Goal: Task Accomplishment & Management: Complete application form

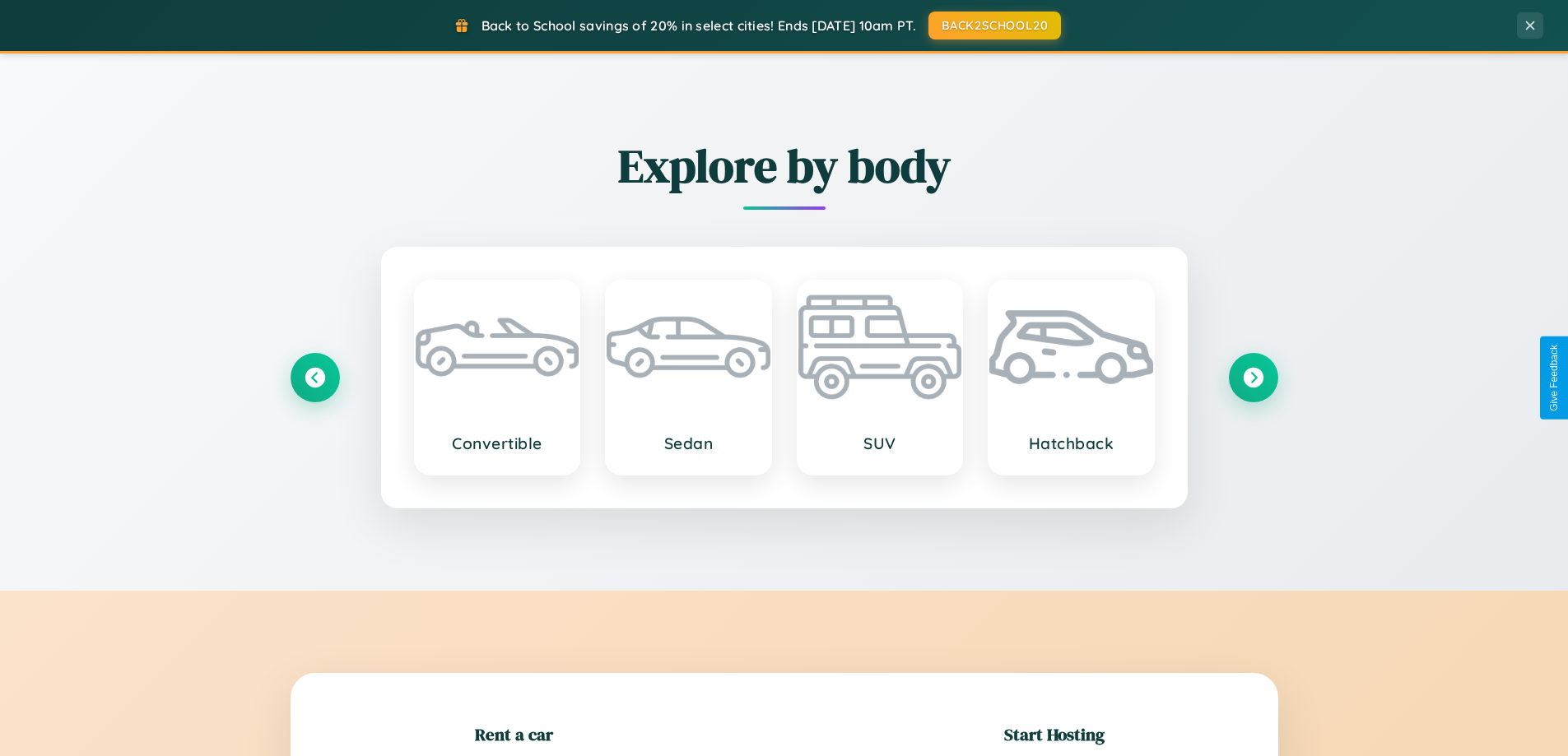
scroll to position [355, 0]
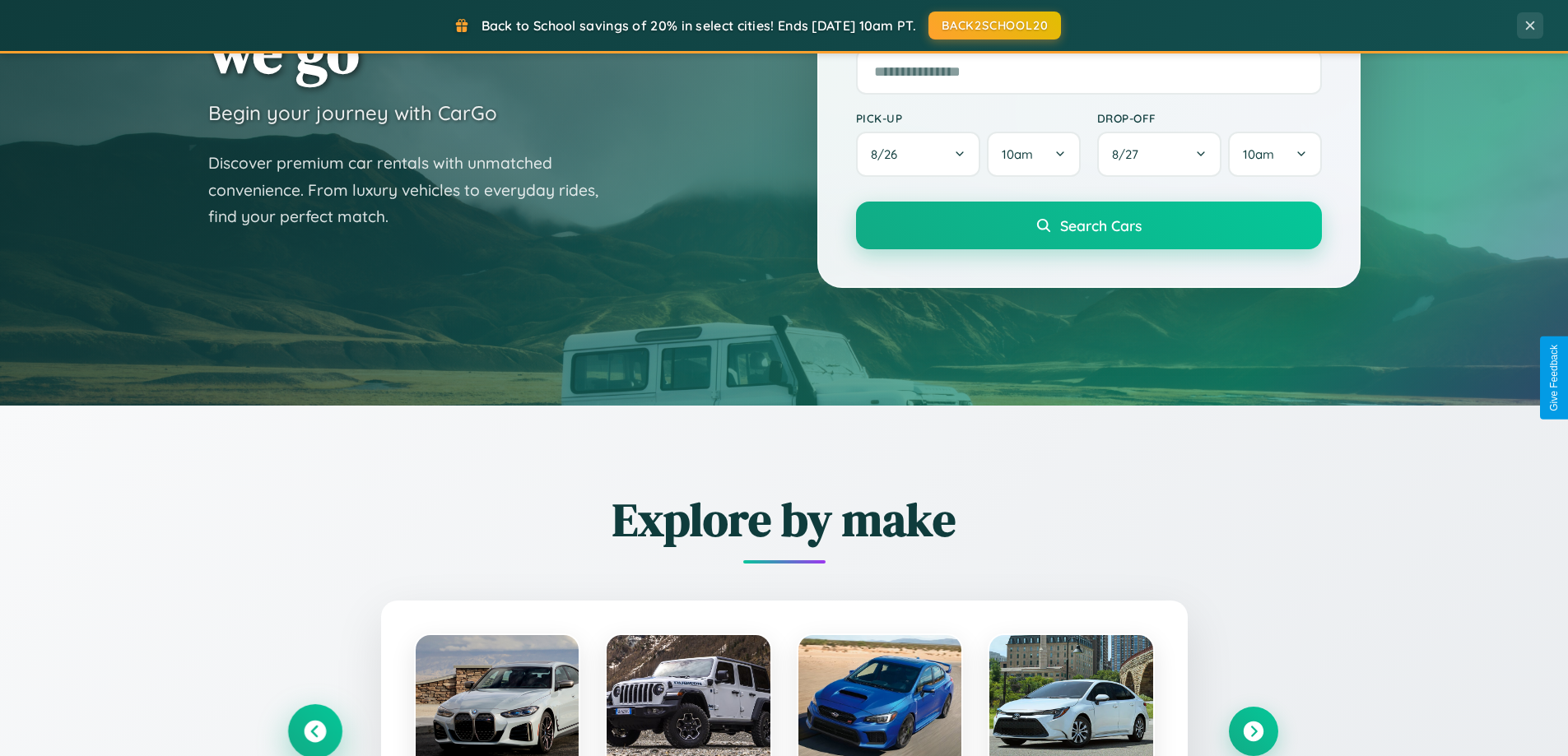
click at [315, 731] on icon at bounding box center [315, 732] width 22 height 22
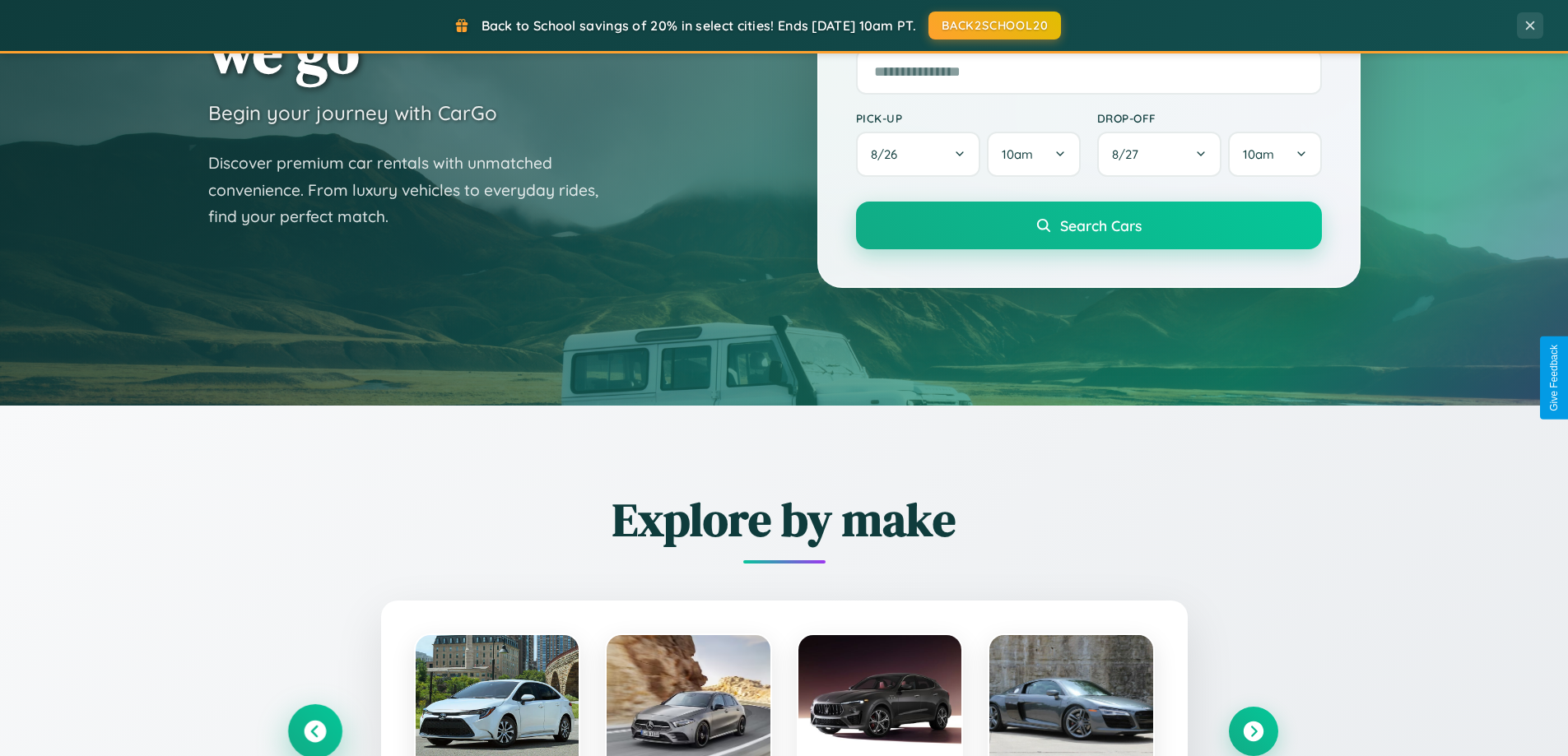
click at [315, 730] on icon at bounding box center [314, 731] width 27 height 27
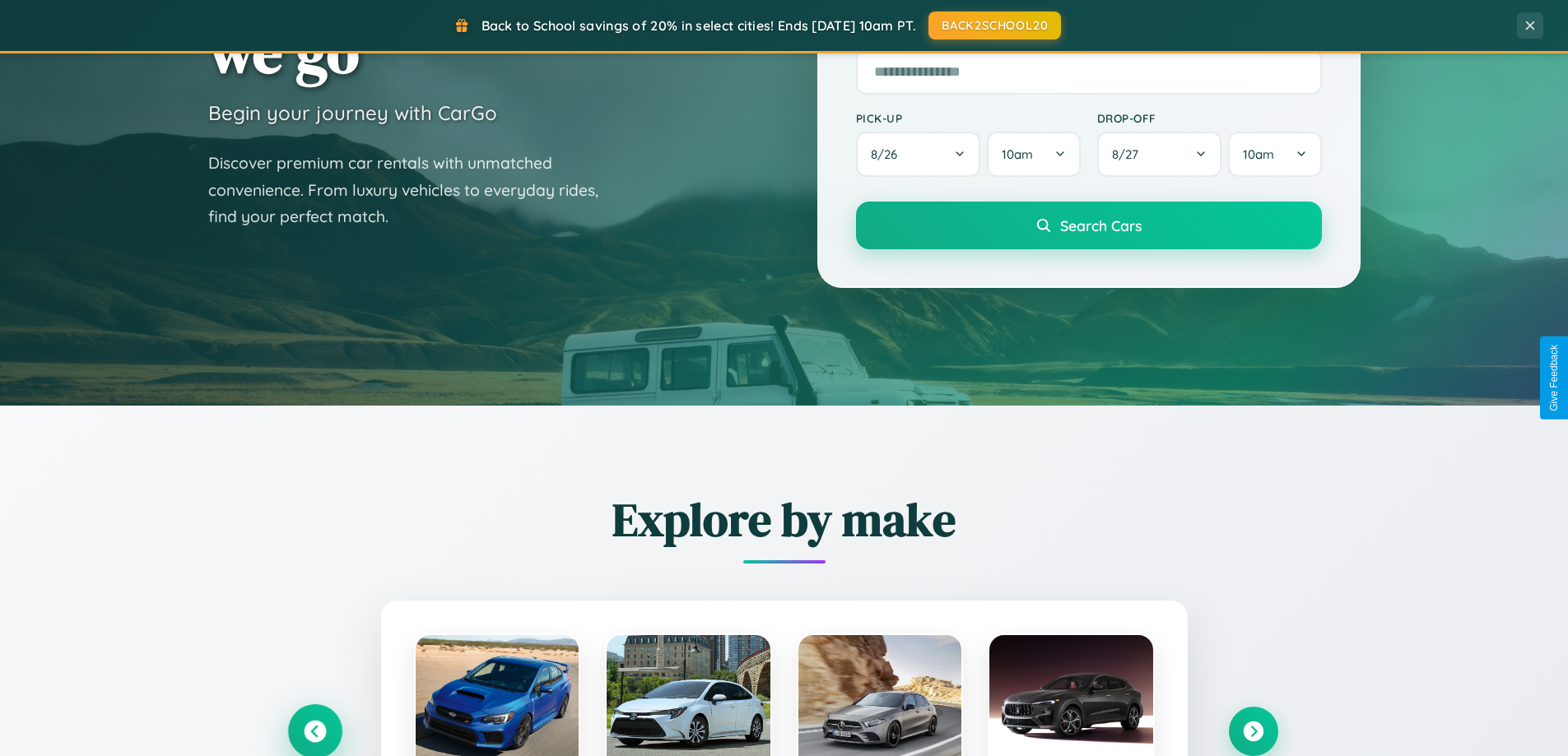
scroll to position [2644, 0]
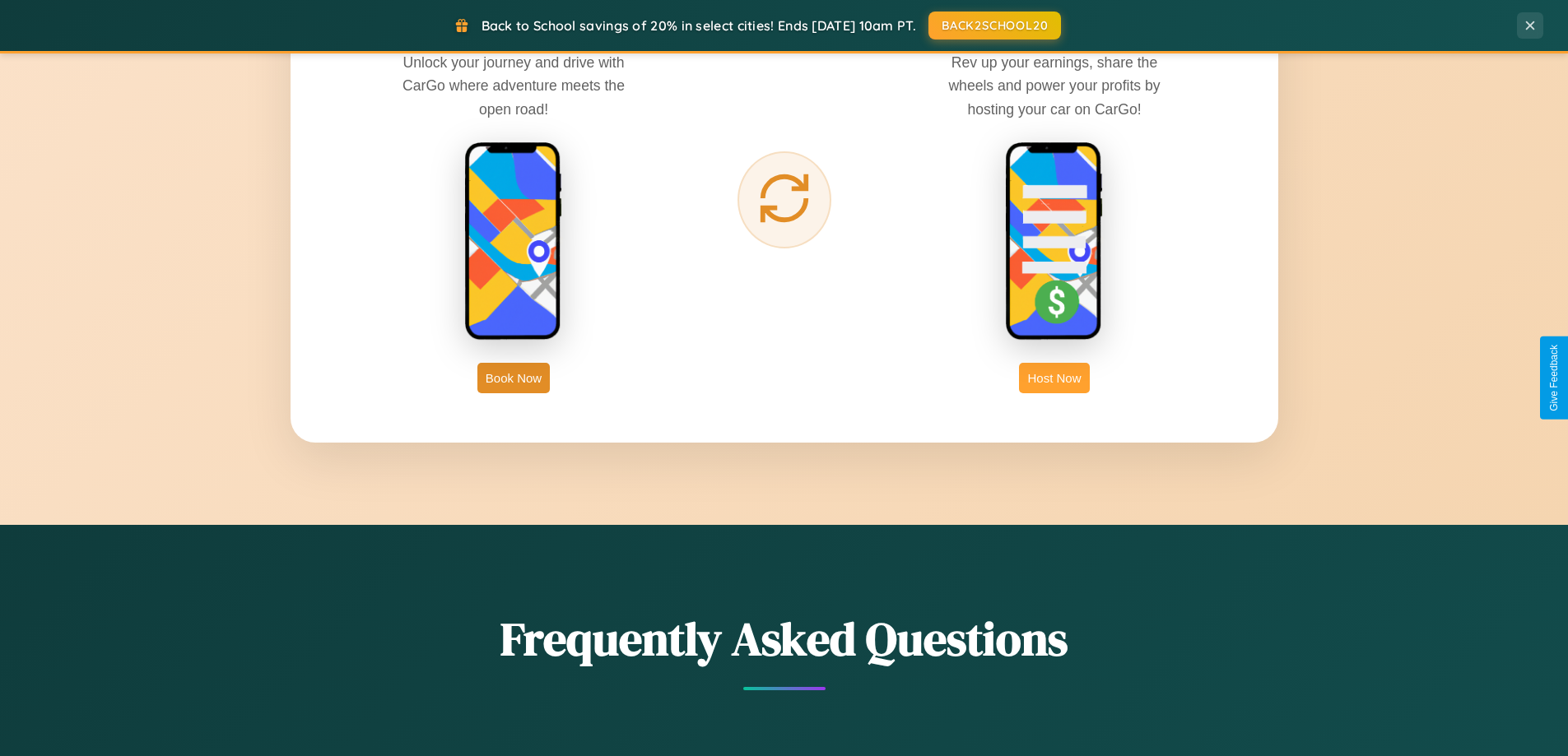
click at [1054, 378] on button "Host Now" at bounding box center [1054, 378] width 70 height 31
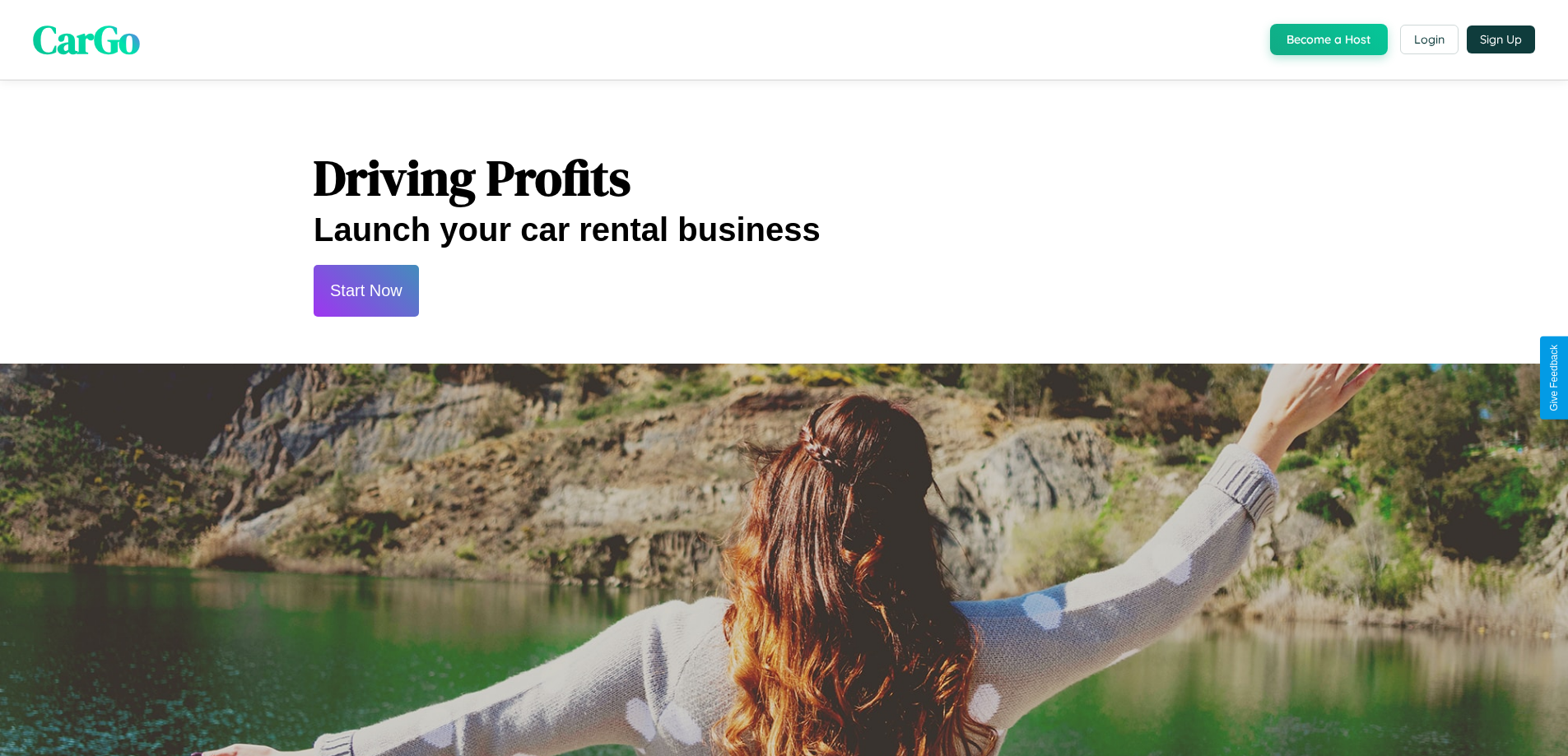
click at [366, 291] on button "Start Now" at bounding box center [367, 291] width 106 height 52
